Goal: Task Accomplishment & Management: Manage account settings

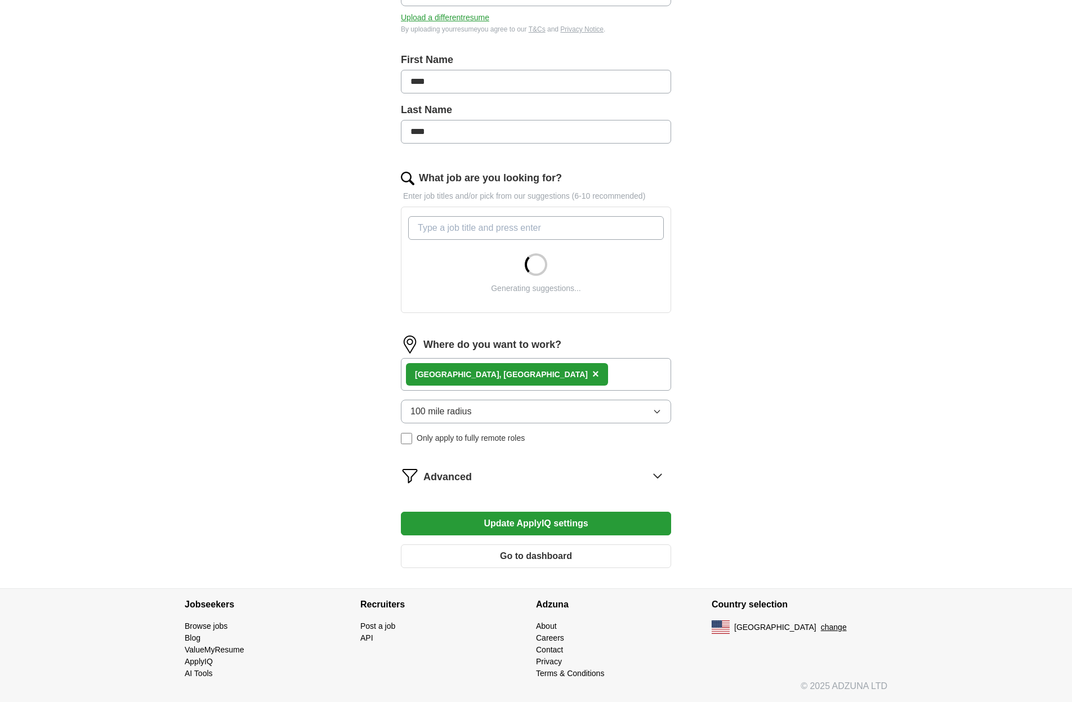
scroll to position [208, 0]
click at [592, 375] on span "×" at bounding box center [595, 374] width 7 height 12
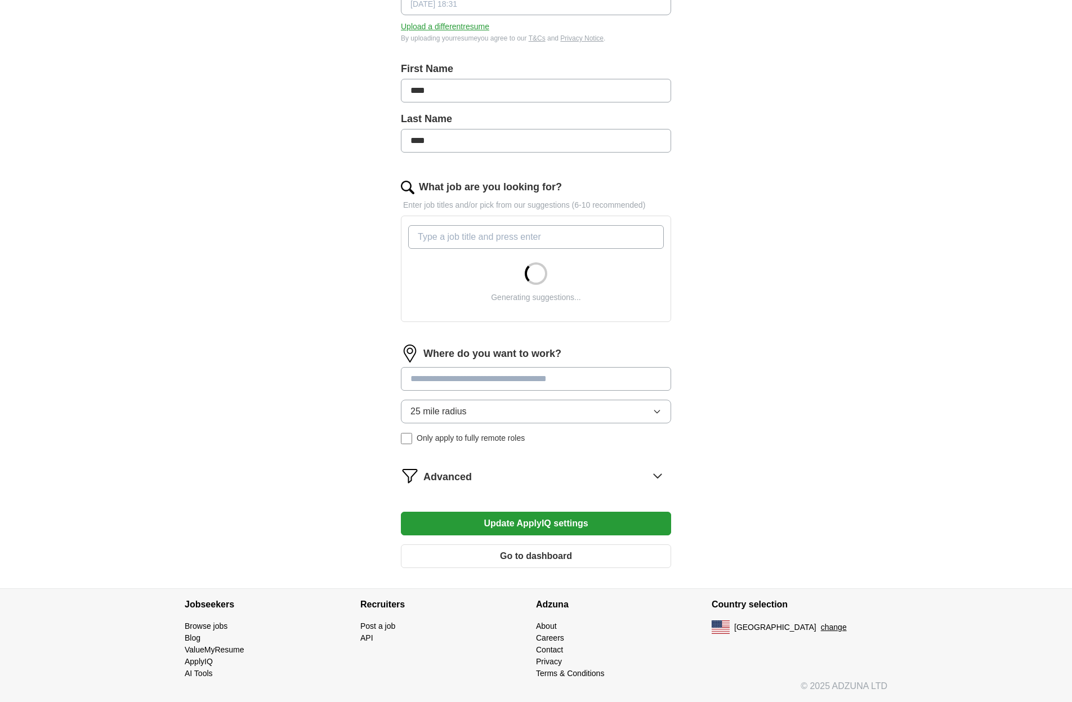
scroll to position [199, 0]
click at [478, 377] on form "Select a resume BohlEricResumeNewTexas.docx [DATE] 18:31 Upload a different res…" at bounding box center [536, 266] width 270 height 622
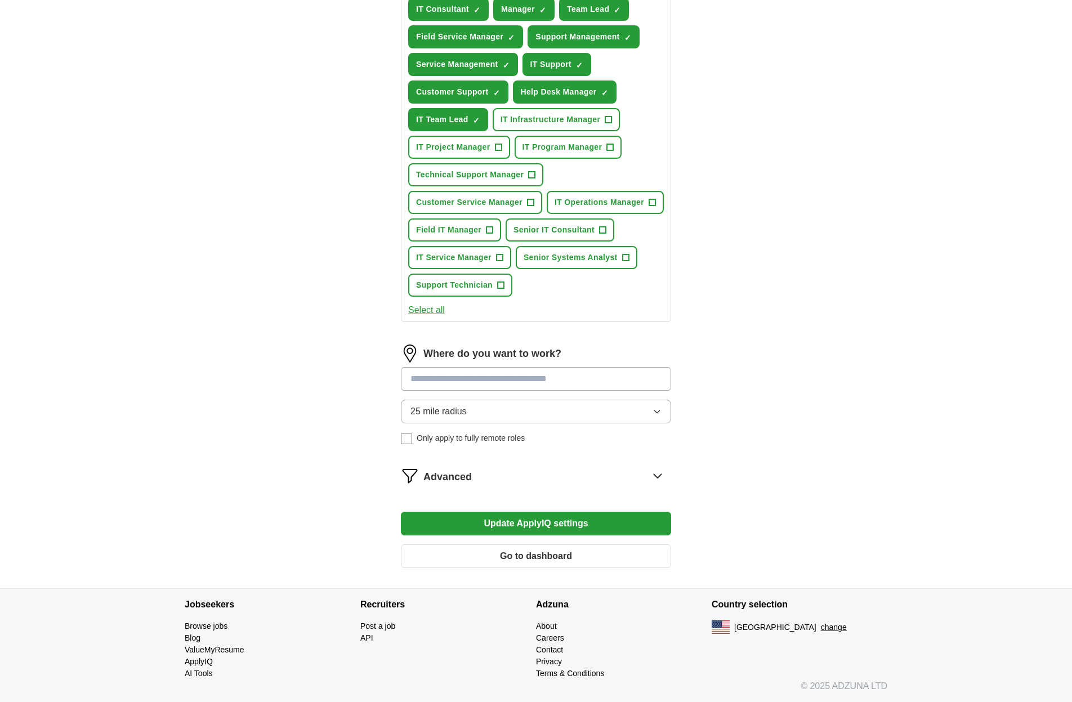
scroll to position [455, 0]
click at [575, 380] on input at bounding box center [536, 379] width 270 height 24
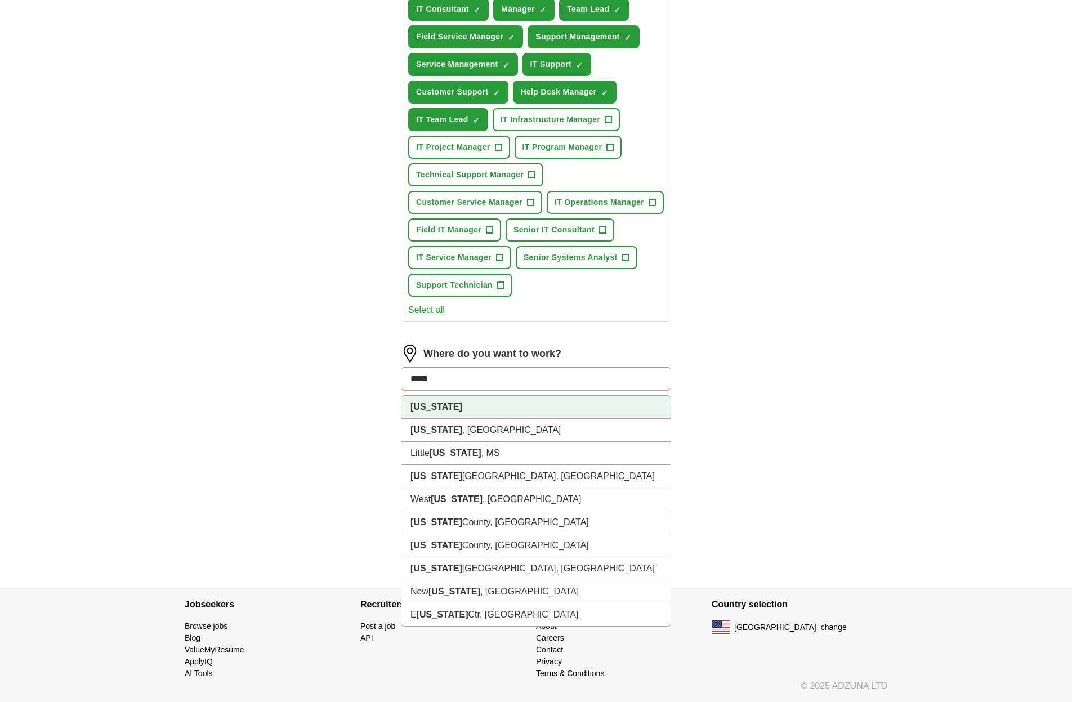
click at [445, 411] on li "[US_STATE]" at bounding box center [536, 407] width 269 height 23
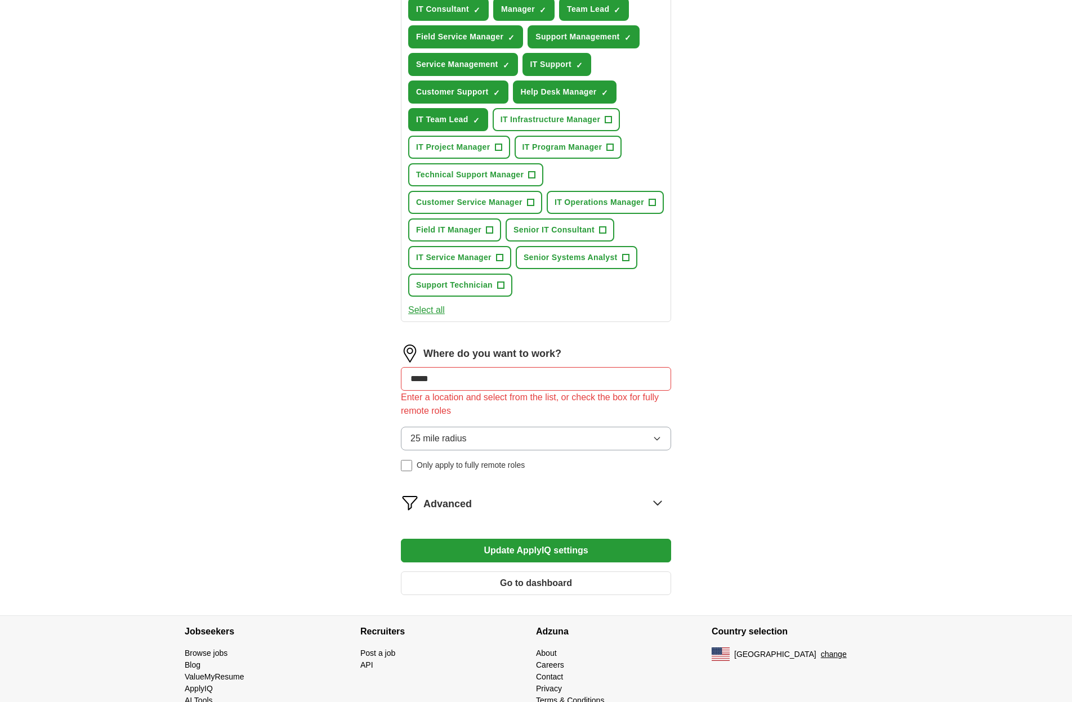
click at [571, 527] on form "Select a resume BohlEricResumeNewTexas.docx [DATE] 18:31 Upload a different res…" at bounding box center [536, 151] width 270 height 905
click at [458, 378] on input "*****" at bounding box center [536, 379] width 270 height 24
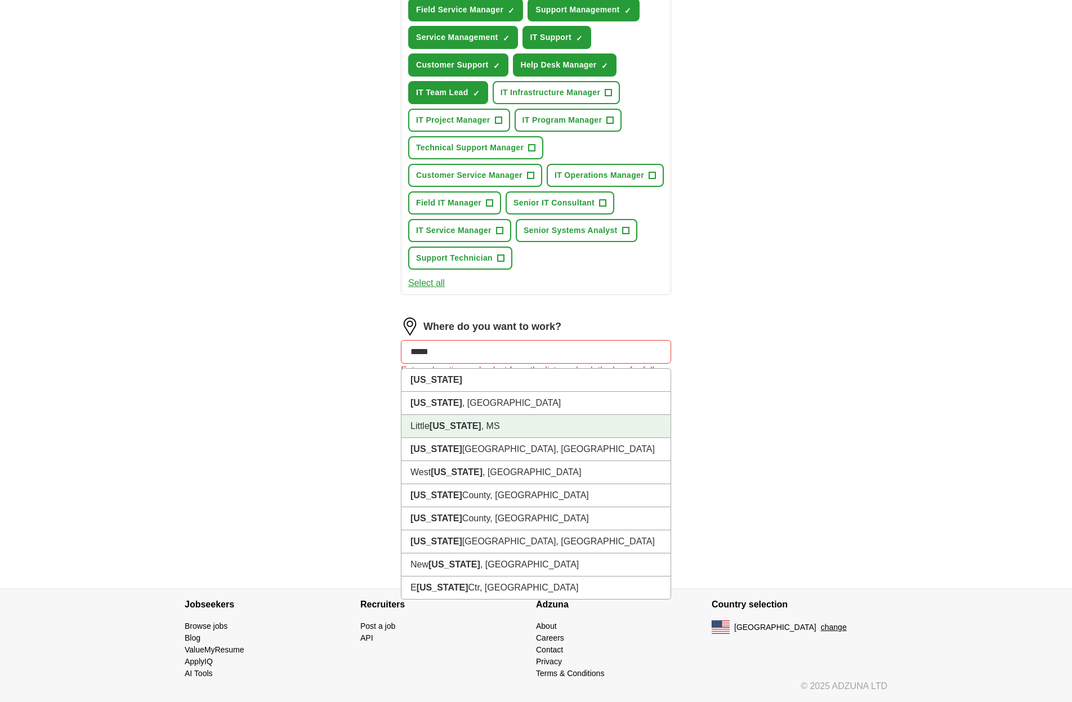
scroll to position [482, 0]
type input "*"
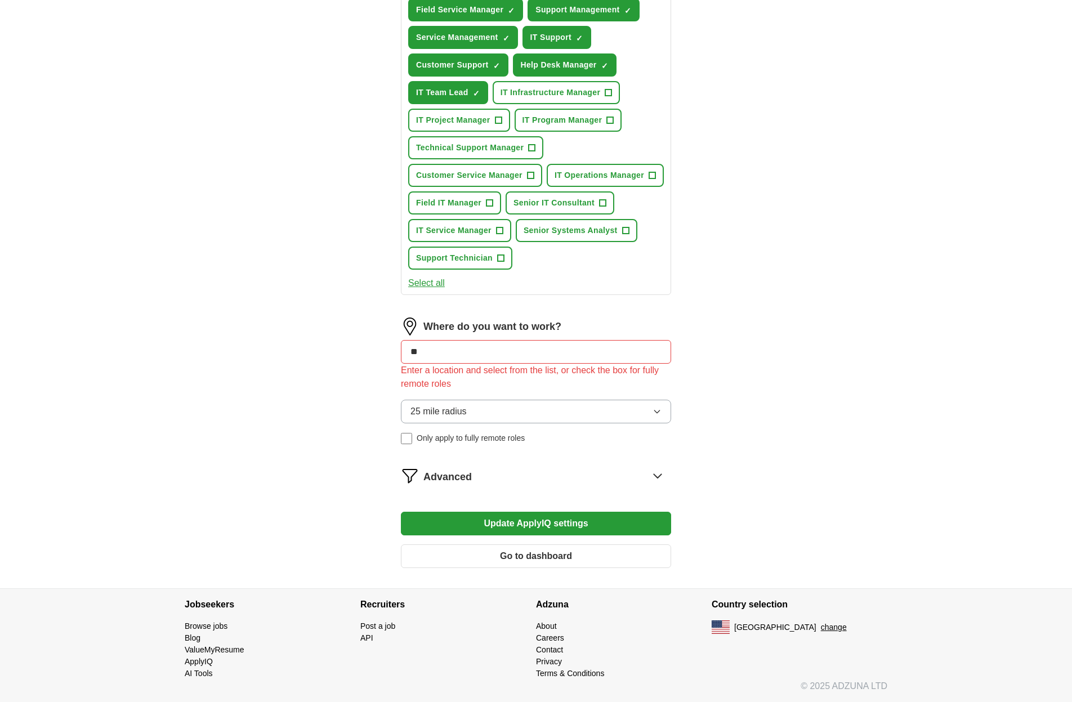
type input "*"
type input "******"
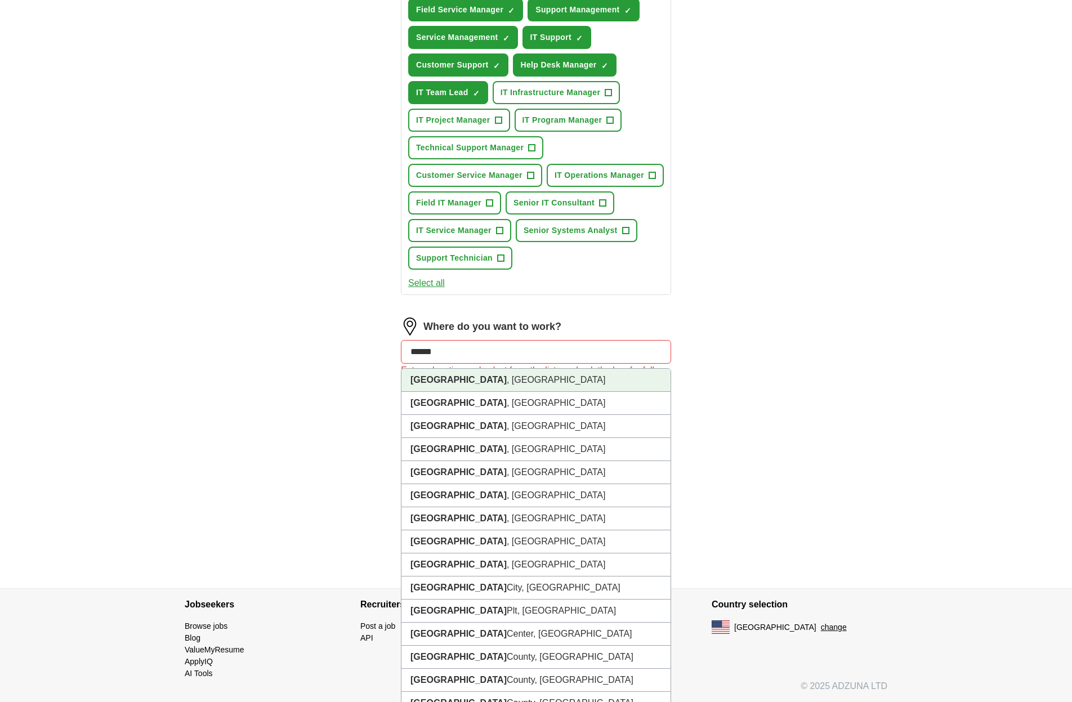
click at [444, 381] on li "[GEOGRAPHIC_DATA] , [GEOGRAPHIC_DATA]" at bounding box center [536, 380] width 269 height 23
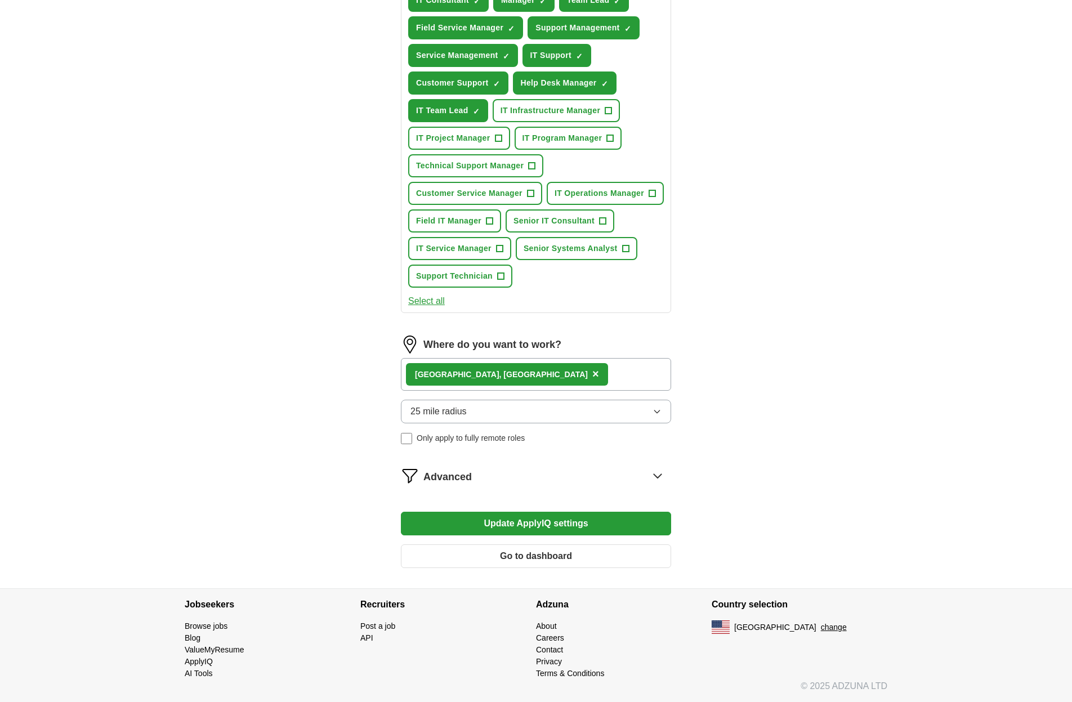
click at [534, 418] on button "25 mile radius" at bounding box center [536, 412] width 270 height 24
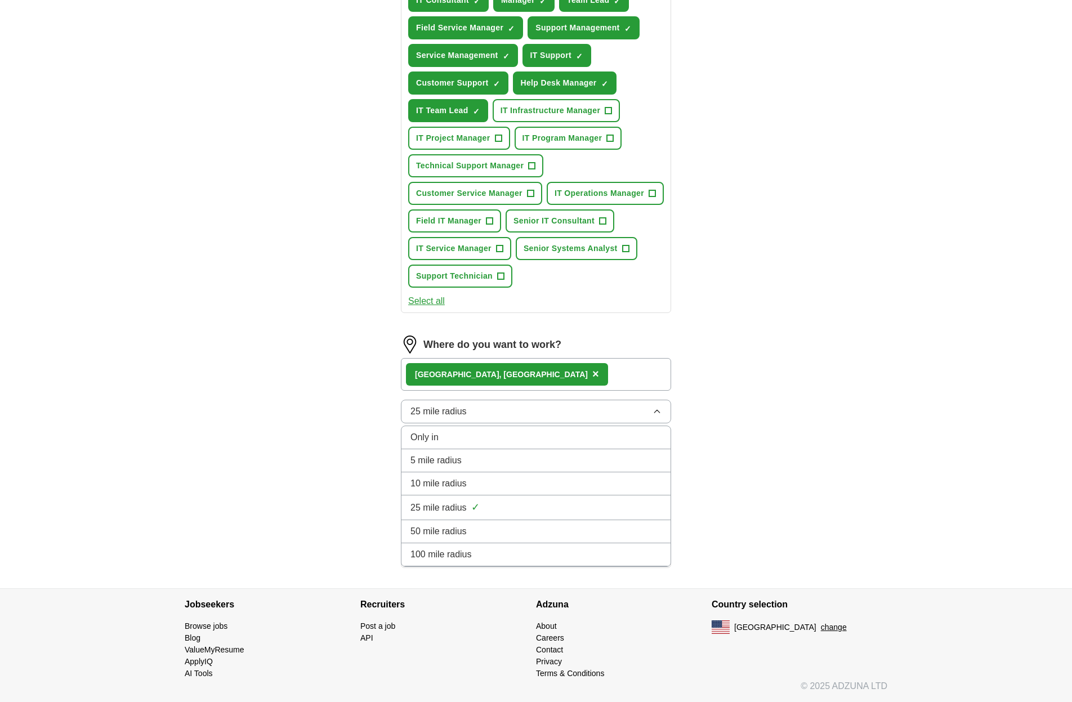
click at [465, 551] on span "100 mile radius" at bounding box center [441, 555] width 61 height 14
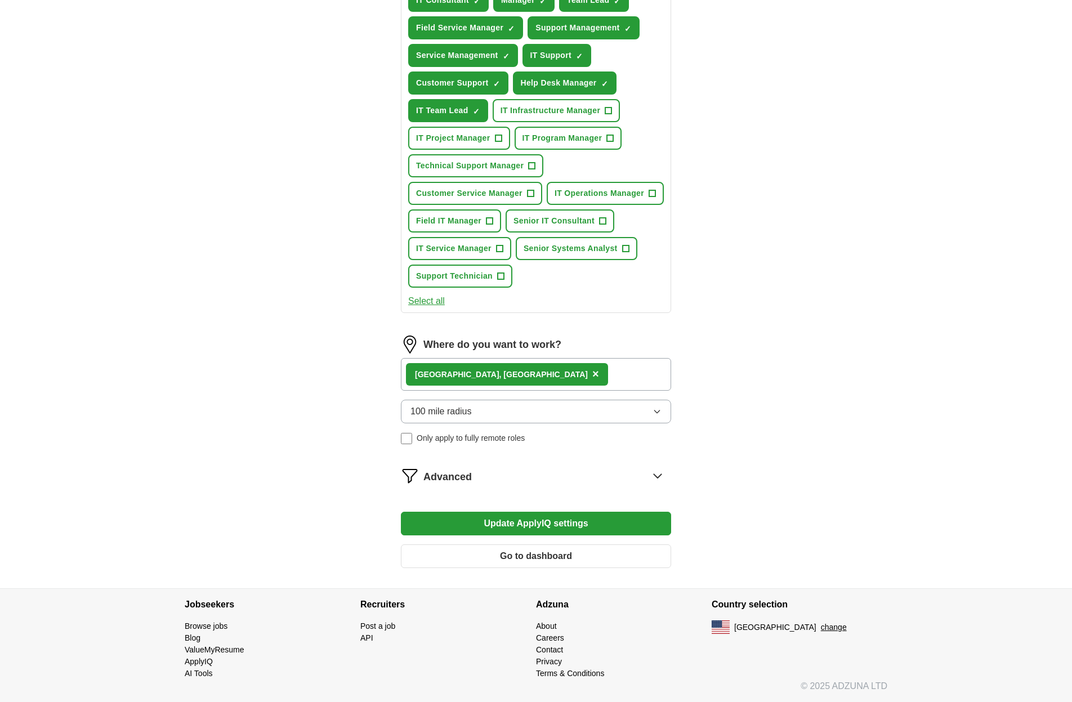
click at [473, 529] on button "Update ApplyIQ settings" at bounding box center [536, 524] width 270 height 24
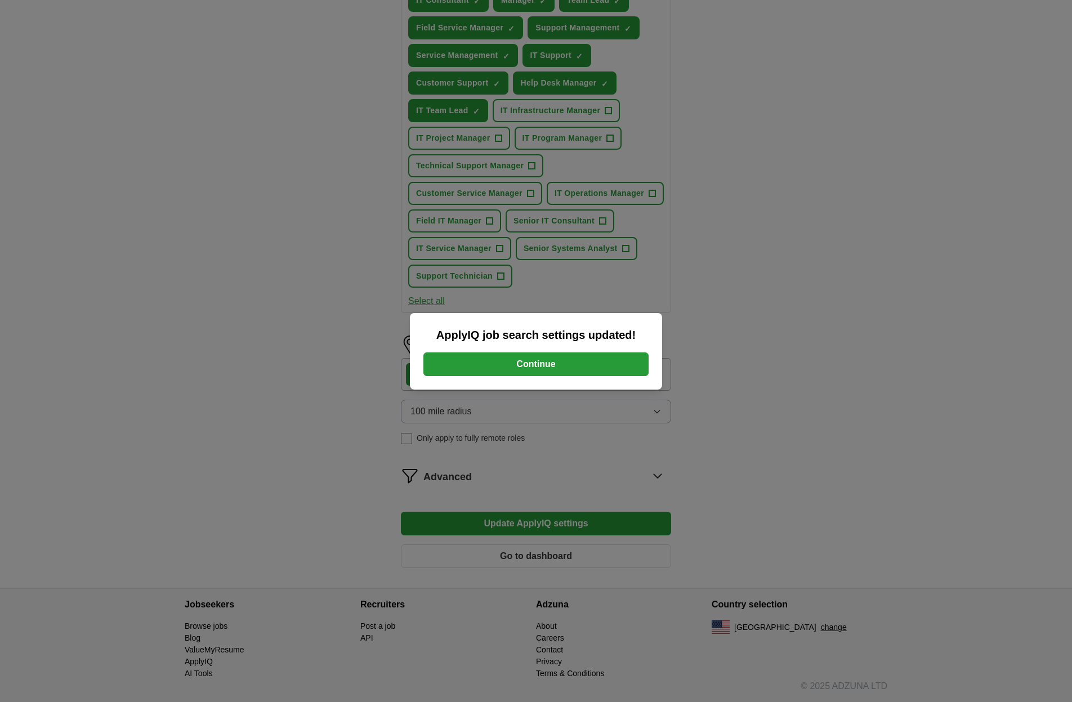
click at [444, 366] on button "Continue" at bounding box center [536, 365] width 225 height 24
